Goal: Find specific page/section: Find specific page/section

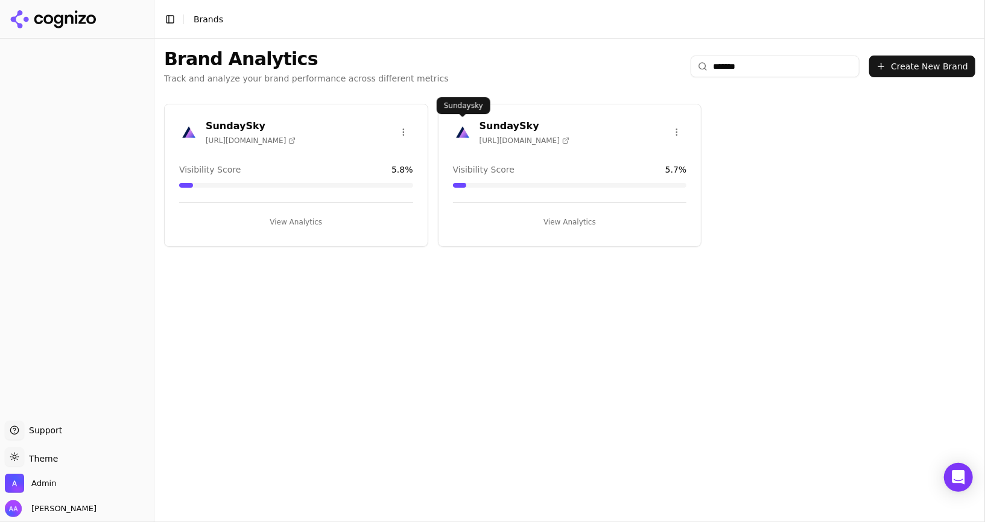
type input "*******"
click at [465, 125] on img at bounding box center [462, 131] width 19 height 19
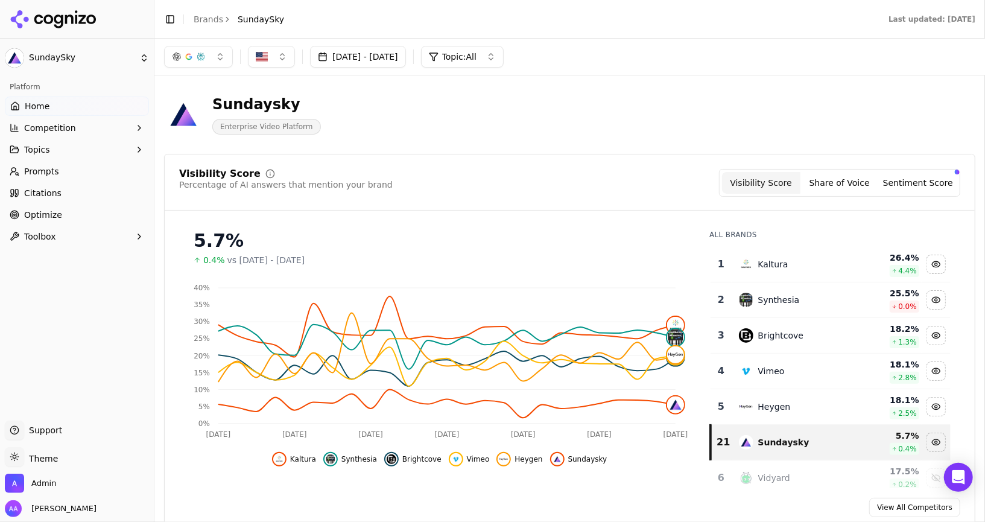
click at [86, 167] on link "Prompts" at bounding box center [77, 171] width 144 height 19
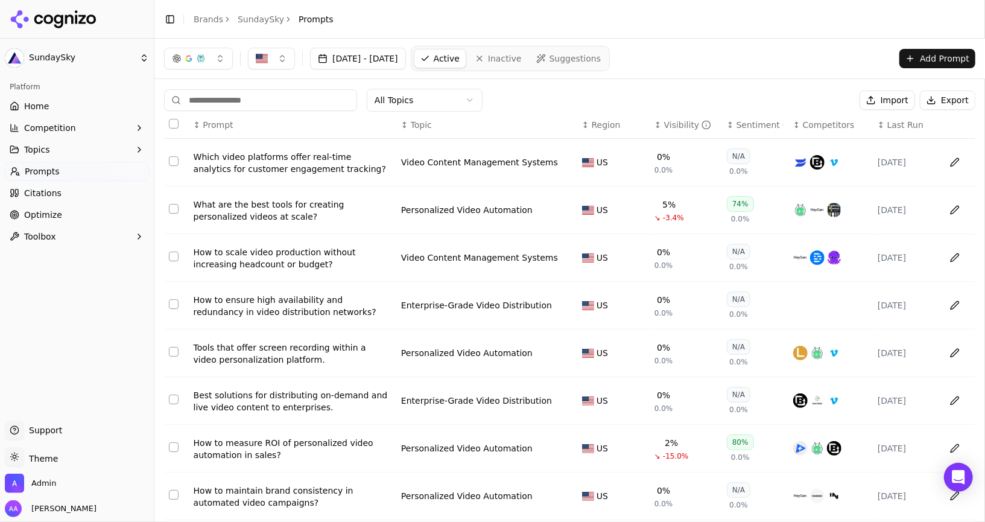
click at [253, 21] on link "SundaySky" at bounding box center [261, 19] width 46 height 12
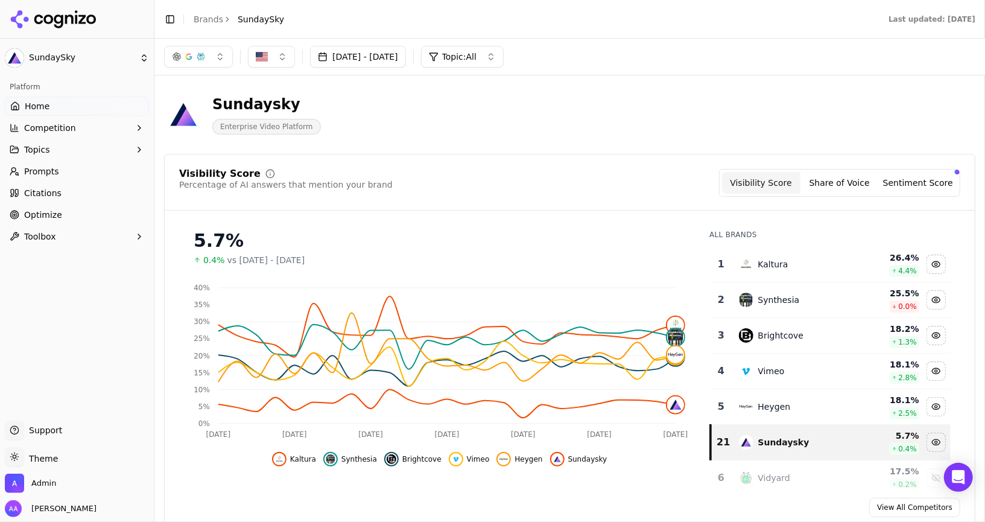
click at [95, 157] on button "Topics" at bounding box center [77, 149] width 144 height 19
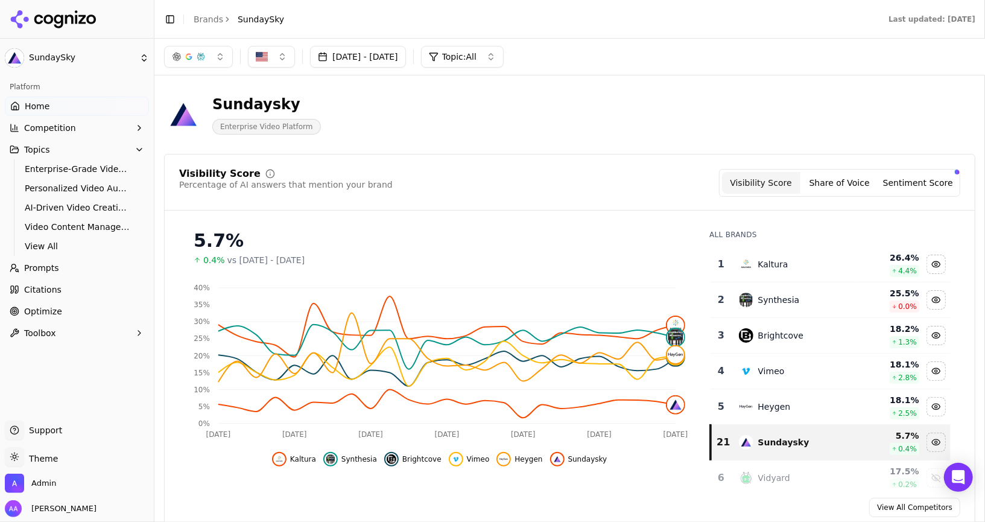
click at [37, 273] on link "Prompts" at bounding box center [77, 267] width 144 height 19
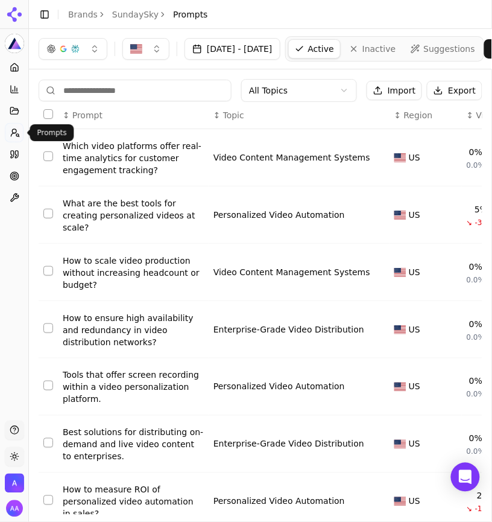
click at [144, 98] on input at bounding box center [135, 91] width 193 height 22
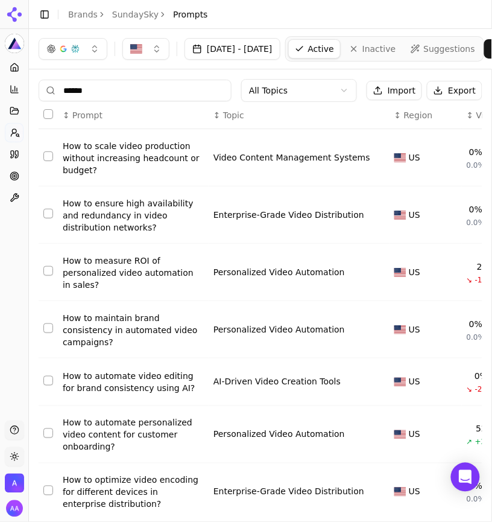
type input "*******"
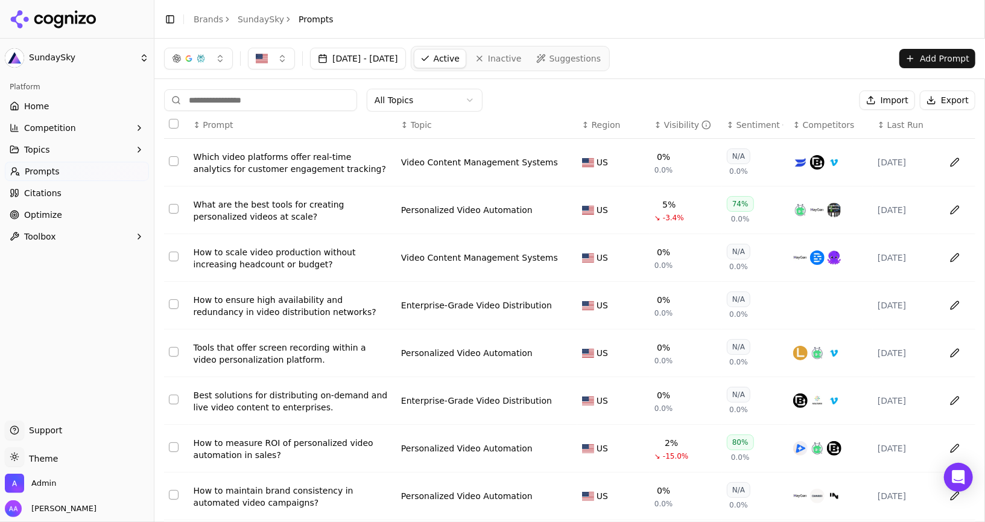
click at [45, 104] on span "Home" at bounding box center [36, 106] width 25 height 12
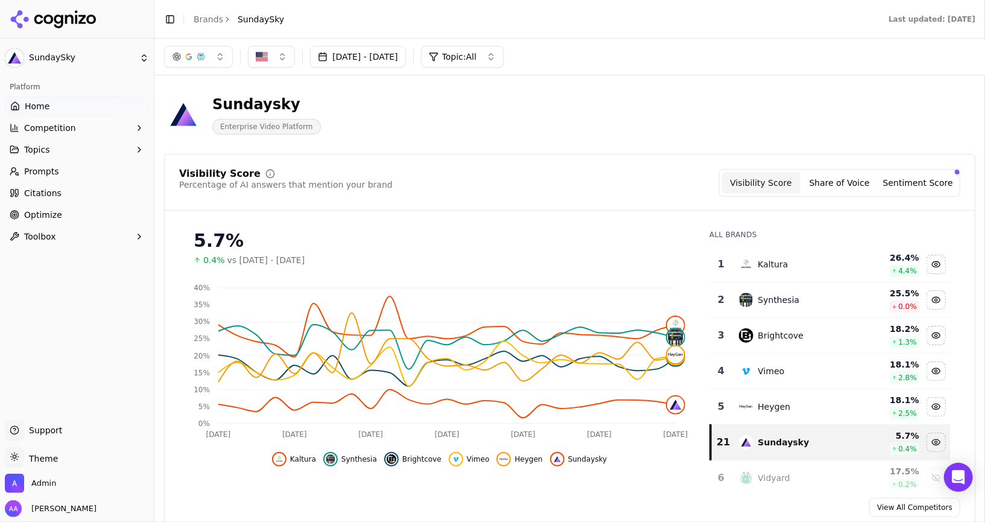
click at [45, 177] on span "Prompts" at bounding box center [41, 171] width 35 height 12
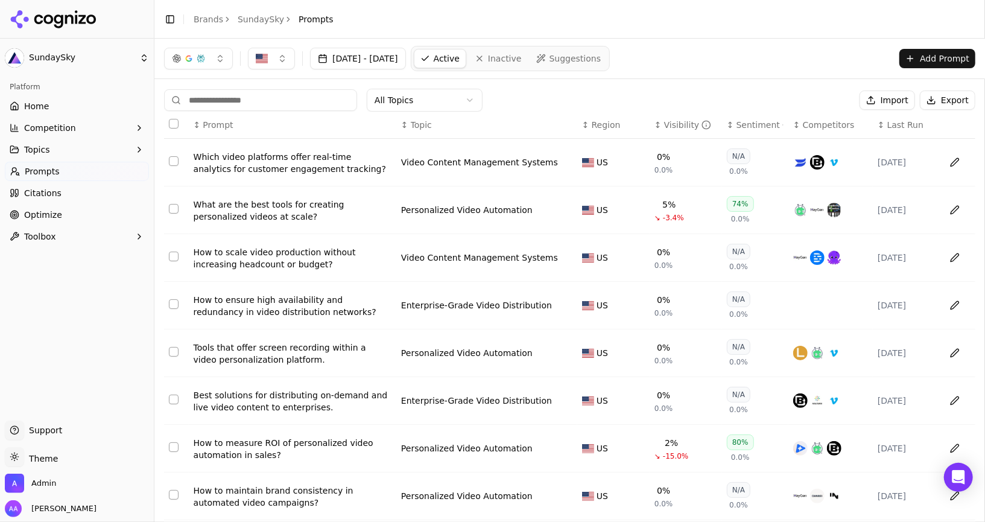
click at [675, 135] on th "↕ Visibility" at bounding box center [686, 125] width 72 height 27
click at [676, 124] on div "Visibility" at bounding box center [688, 125] width 48 height 12
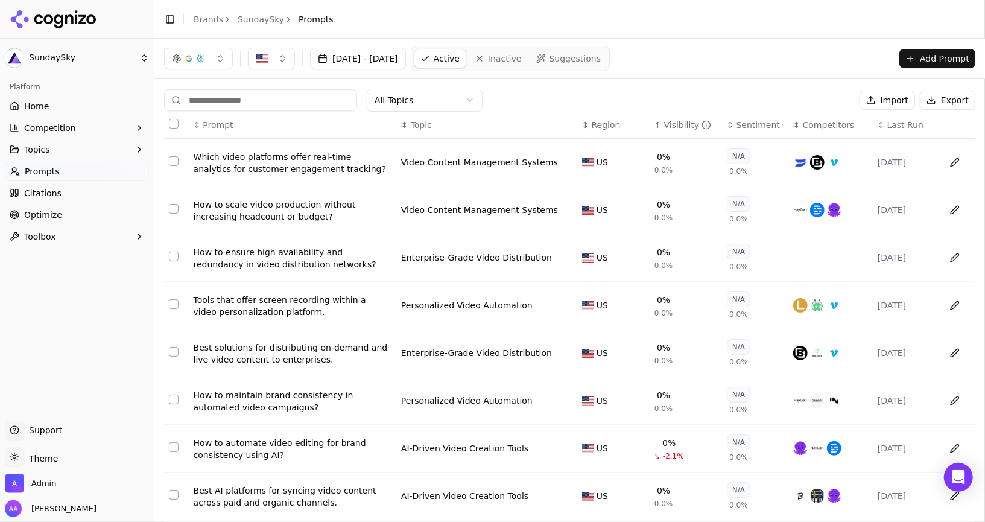
click at [676, 124] on div "Visibility" at bounding box center [688, 125] width 48 height 12
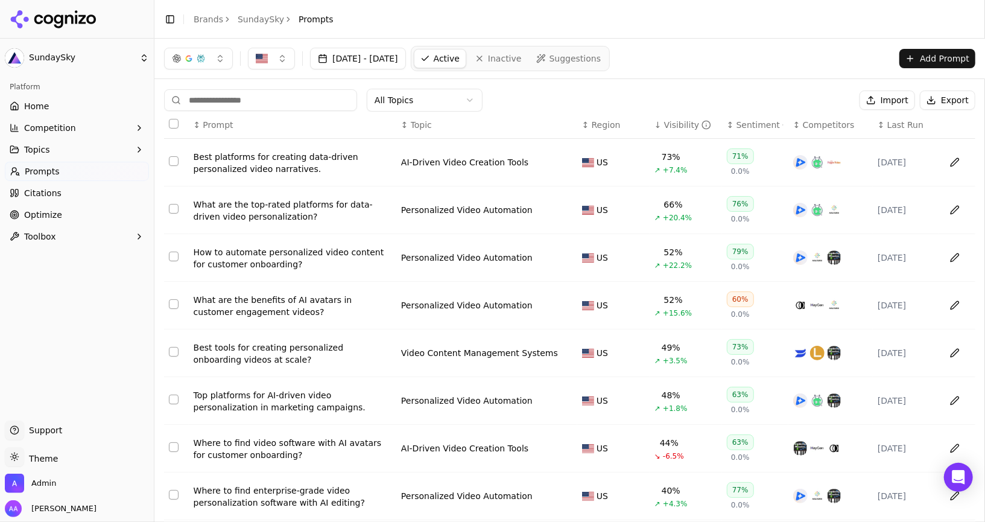
click at [46, 108] on span "Home" at bounding box center [36, 106] width 25 height 12
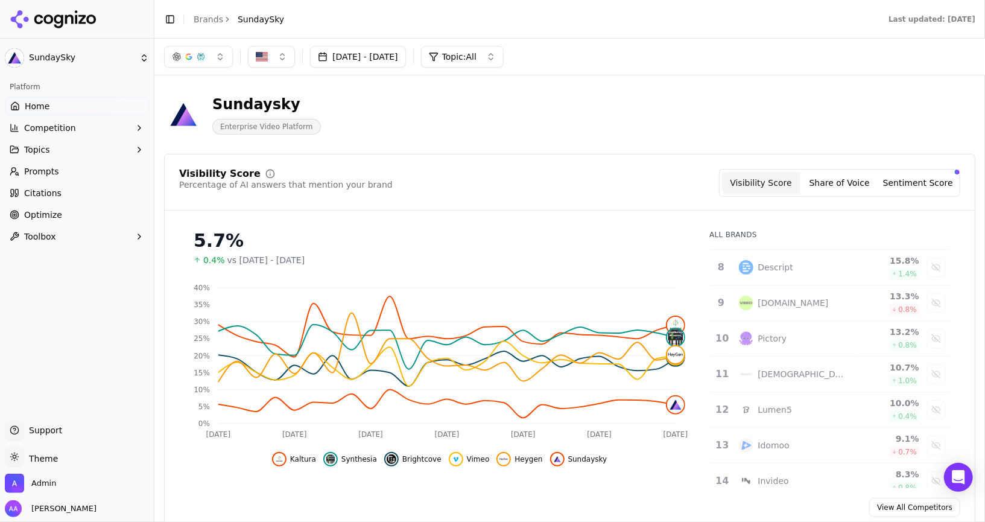
scroll to position [606, 0]
click at [596, 191] on div "Visibility Score Percentage of AI answers that mention your brand Visibility Sc…" at bounding box center [569, 183] width 781 height 28
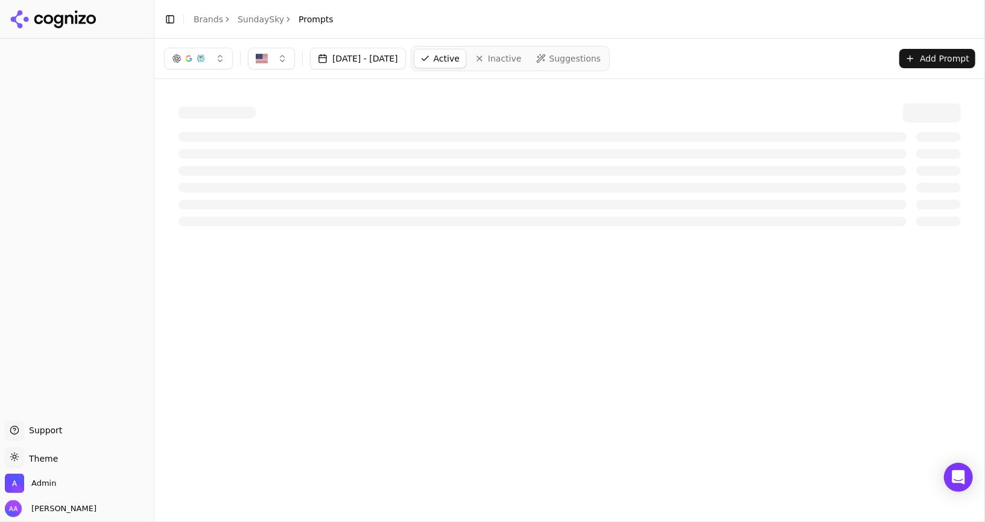
click at [215, 17] on link "Brands" at bounding box center [209, 19] width 30 height 10
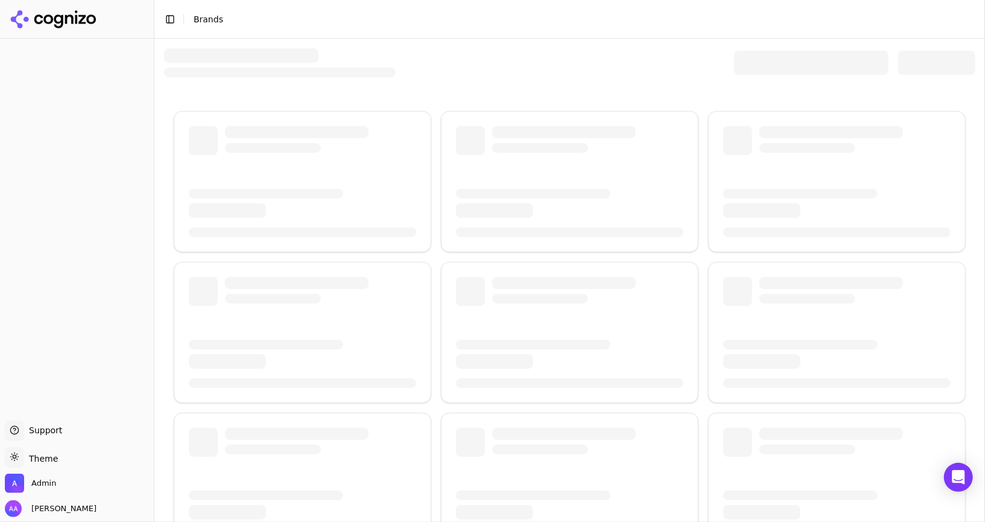
click at [799, 64] on div at bounding box center [811, 63] width 154 height 24
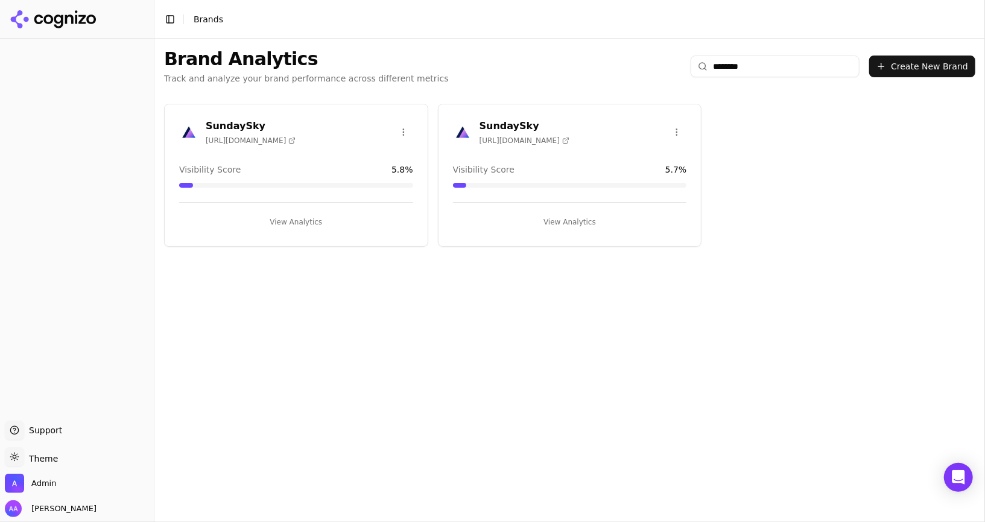
type input "********"
click at [197, 131] on img at bounding box center [188, 131] width 19 height 19
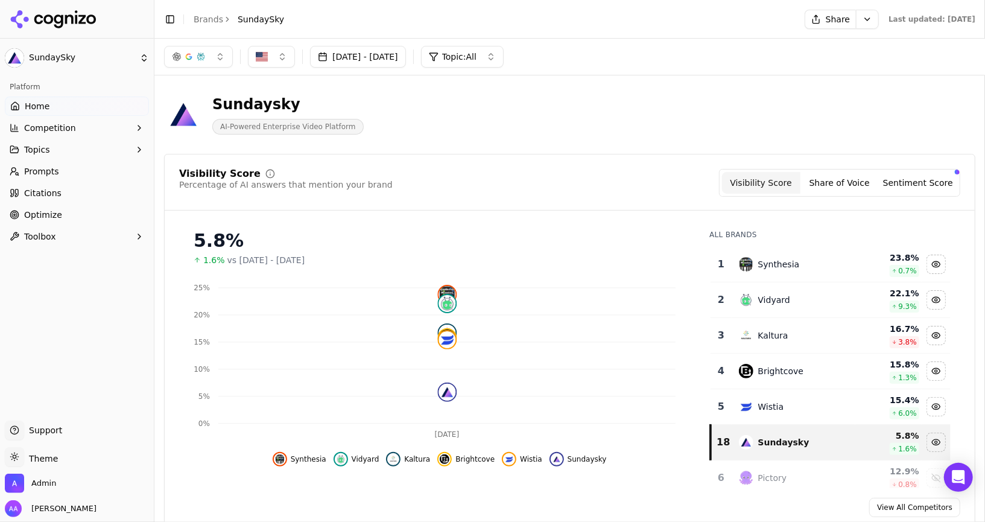
click at [375, 59] on button "[DATE] - [DATE]" at bounding box center [358, 57] width 96 height 22
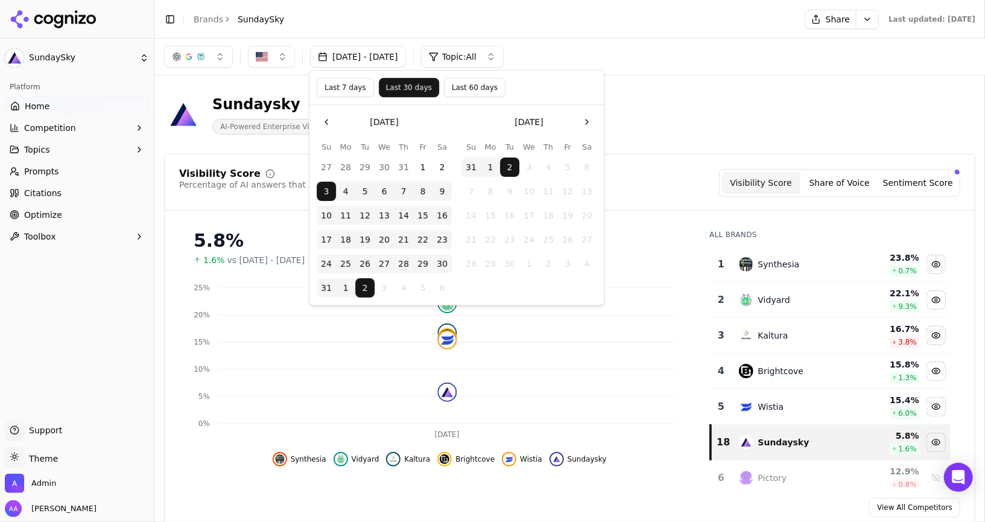
click at [484, 83] on button "Last 60 days" at bounding box center [475, 87] width 62 height 19
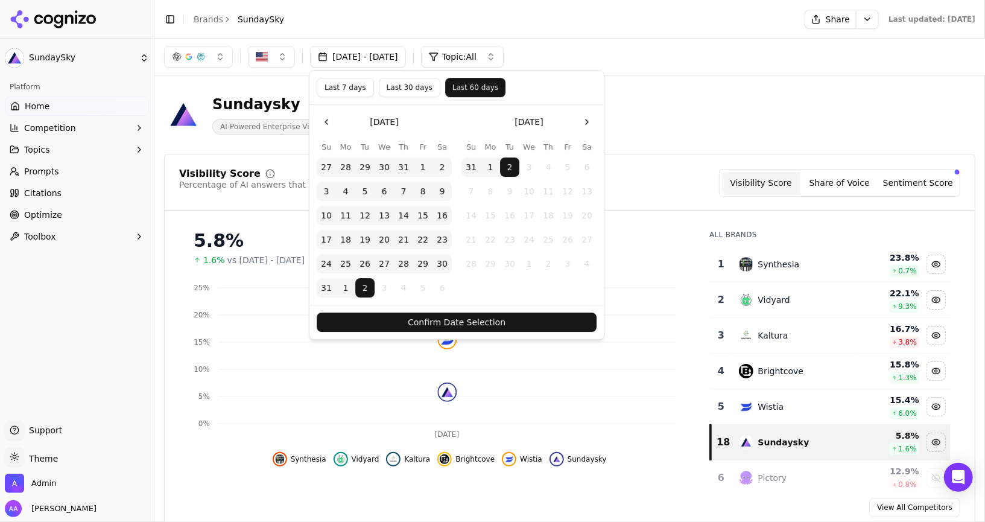
click at [479, 326] on button "Confirm Date Selection" at bounding box center [457, 322] width 280 height 19
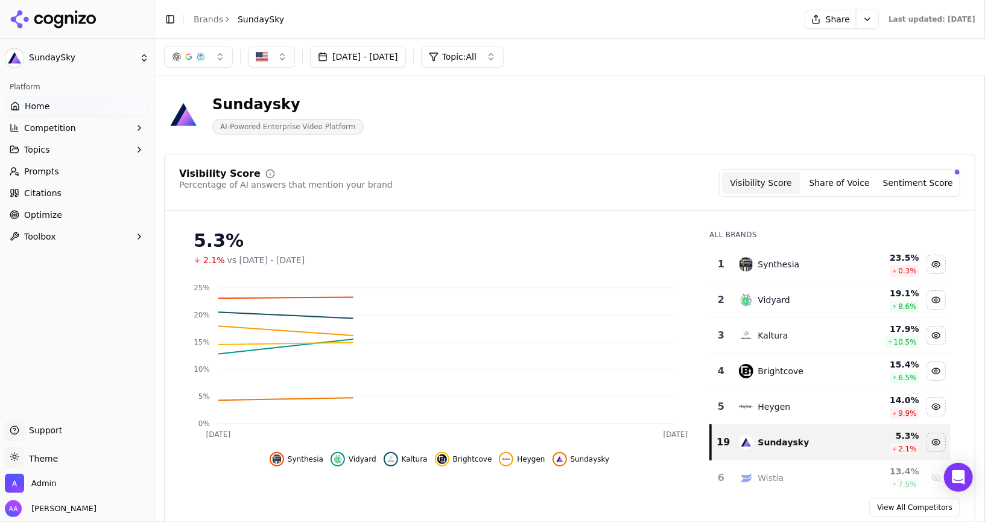
click at [89, 171] on link "Prompts" at bounding box center [77, 171] width 144 height 19
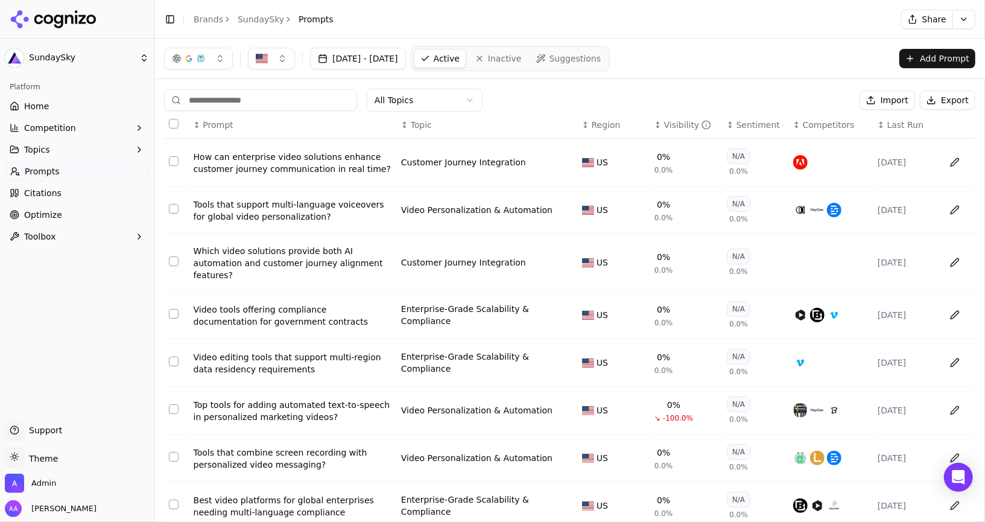
click at [54, 147] on button "Topics" at bounding box center [77, 149] width 144 height 19
